Goal: Task Accomplishment & Management: Manage account settings

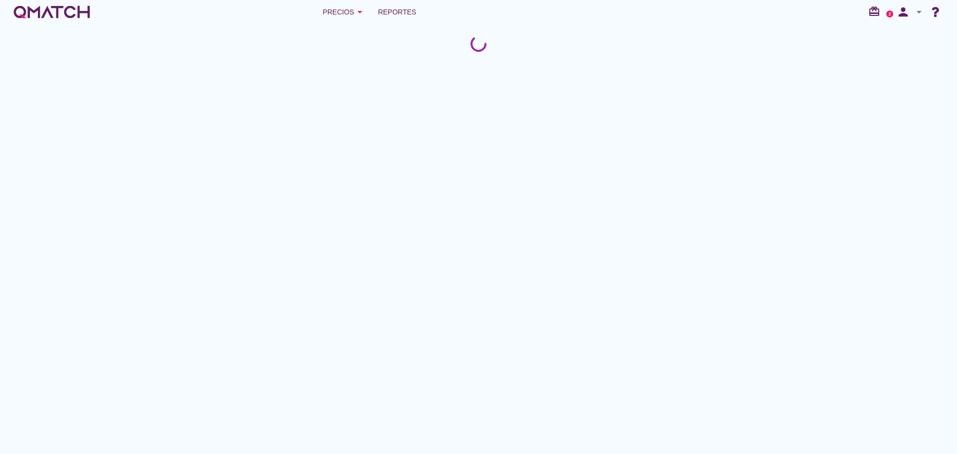
click at [918, 14] on icon "arrow_drop_down" at bounding box center [919, 12] width 12 height 12
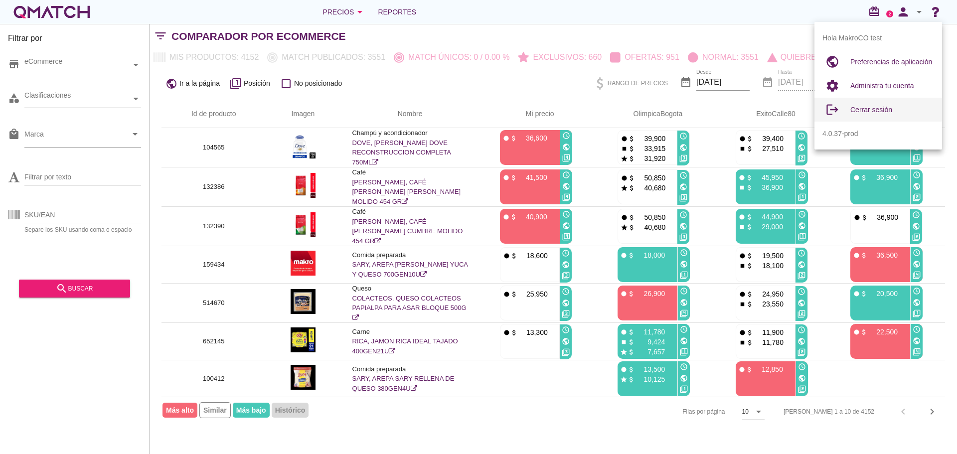
click at [881, 113] on span "Cerrar sesión" at bounding box center [872, 110] width 42 height 8
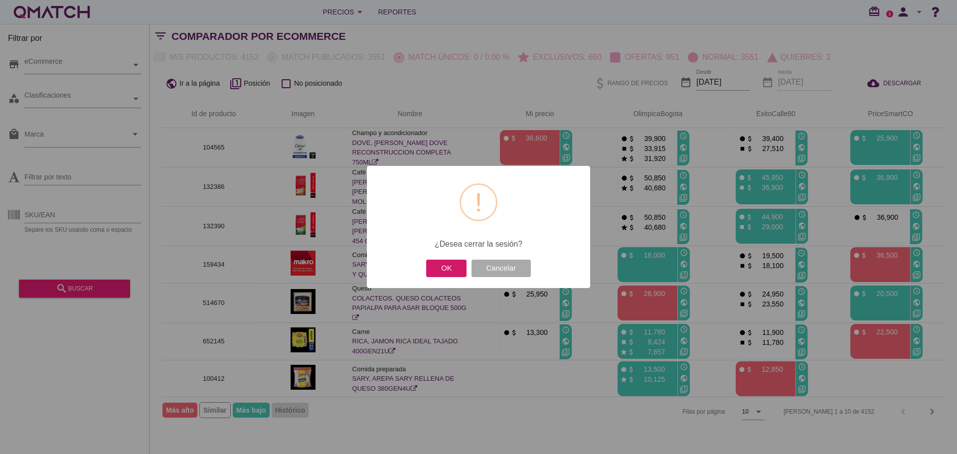
click at [447, 270] on button "OK" at bounding box center [446, 268] width 40 height 17
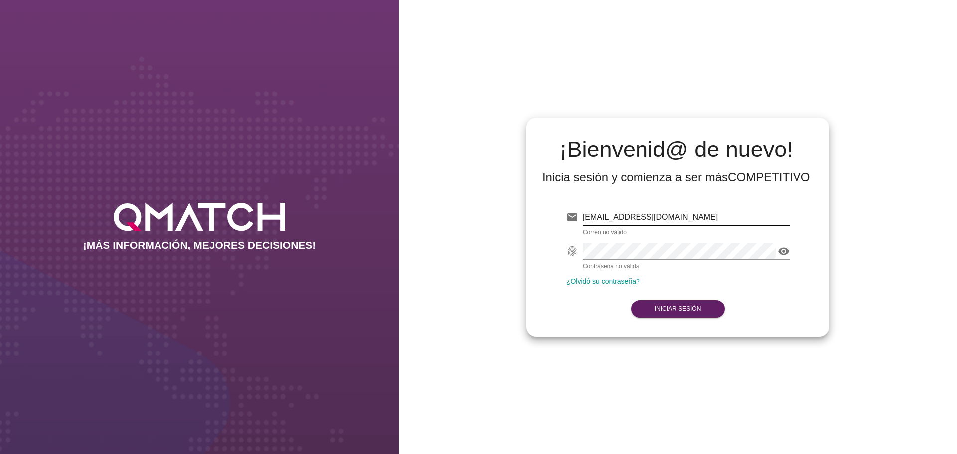
click at [652, 219] on input "test@test.makro.com.co" at bounding box center [686, 217] width 207 height 16
type input "test@test.tottus.cl"
